Goal: Task Accomplishment & Management: Use online tool/utility

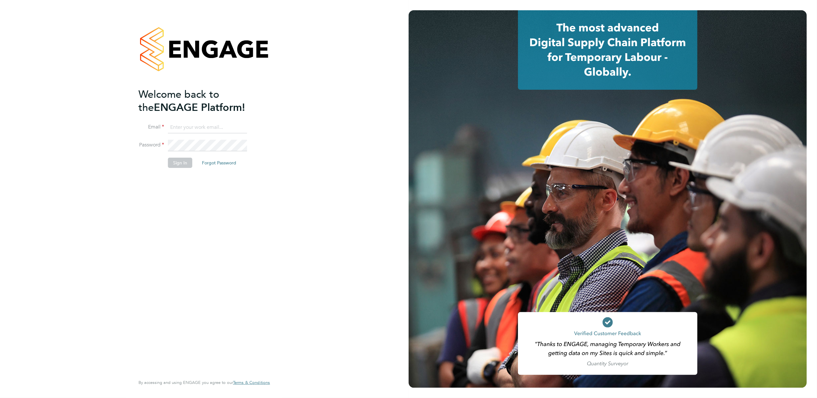
type input "[PERSON_NAME][EMAIL_ADDRESS][PERSON_NAME][DOMAIN_NAME]"
click at [181, 167] on button "Sign In" at bounding box center [180, 163] width 24 height 10
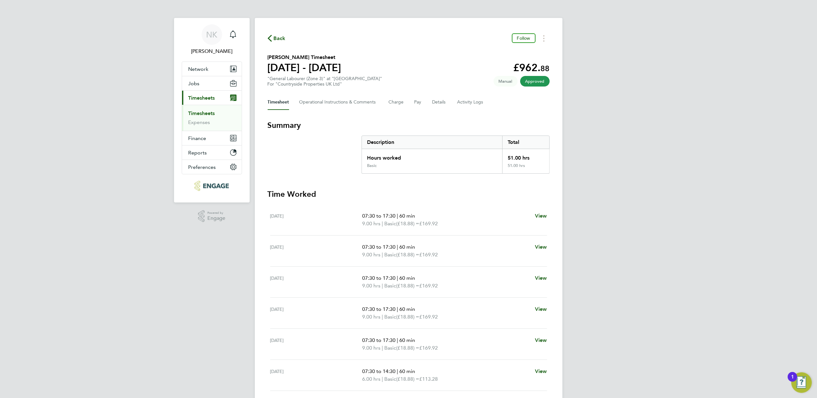
scroll to position [43, 0]
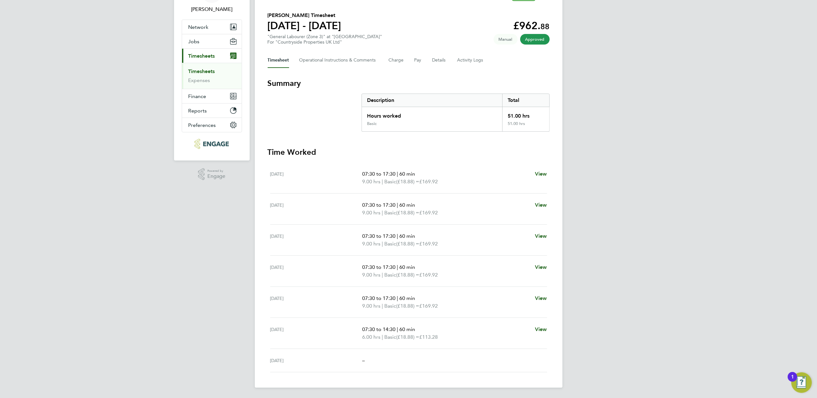
click at [203, 71] on link "Timesheets" at bounding box center [201, 71] width 27 height 6
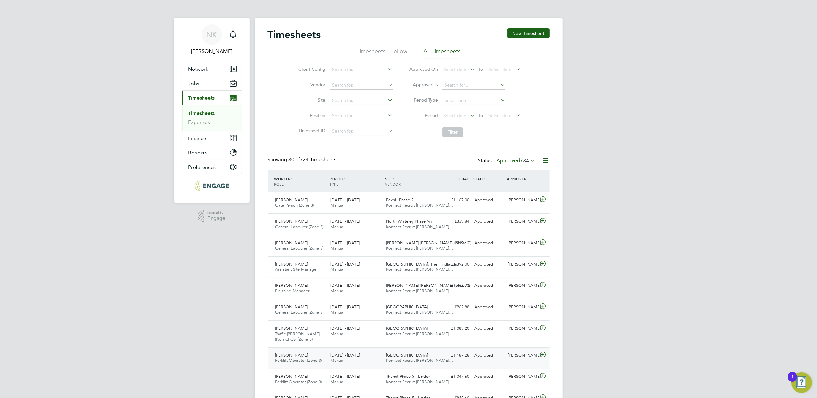
click at [533, 361] on div "Thomas Church" at bounding box center [521, 355] width 33 height 11
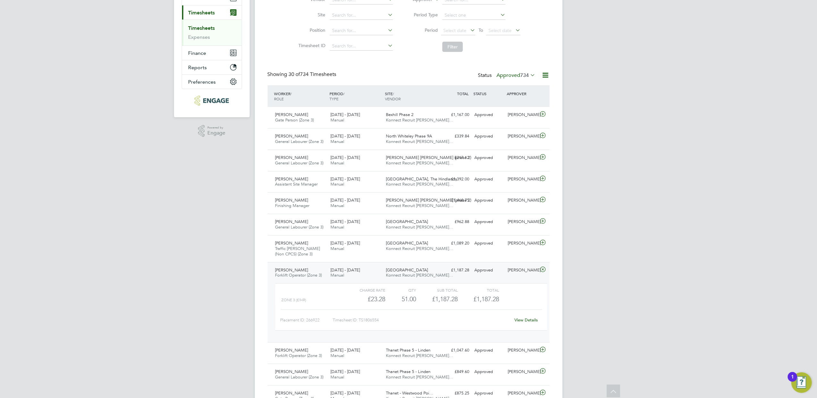
click at [530, 322] on link "View Details" at bounding box center [525, 319] width 23 height 5
click at [521, 249] on div "Thomas Church" at bounding box center [521, 243] width 33 height 11
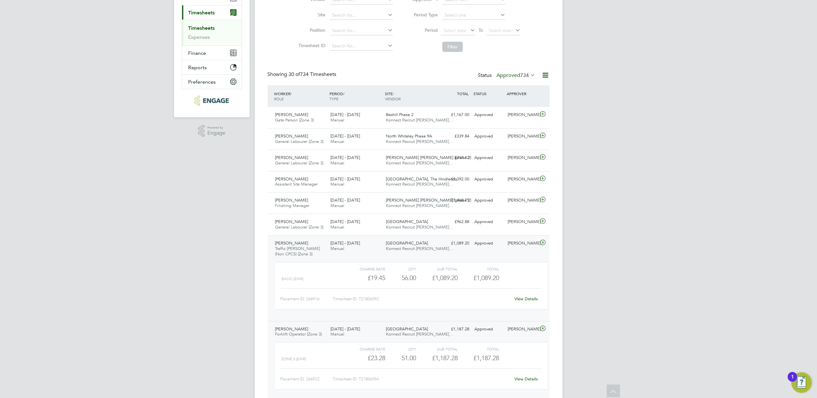
click at [531, 301] on link "View Details" at bounding box center [525, 298] width 23 height 5
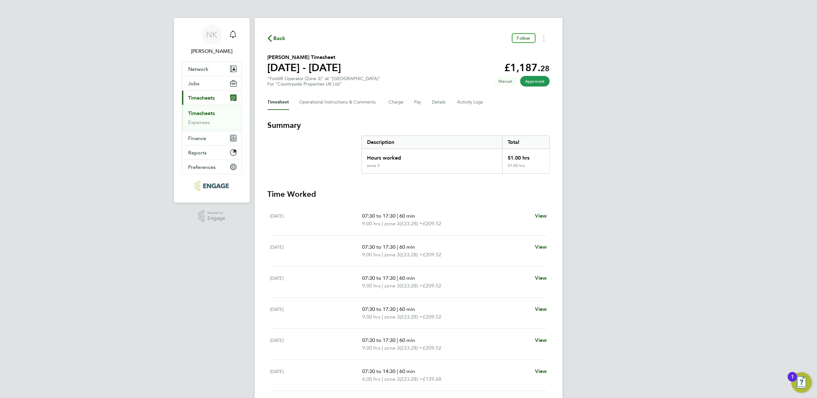
scroll to position [43, 0]
